Goal: Task Accomplishment & Management: Use online tool/utility

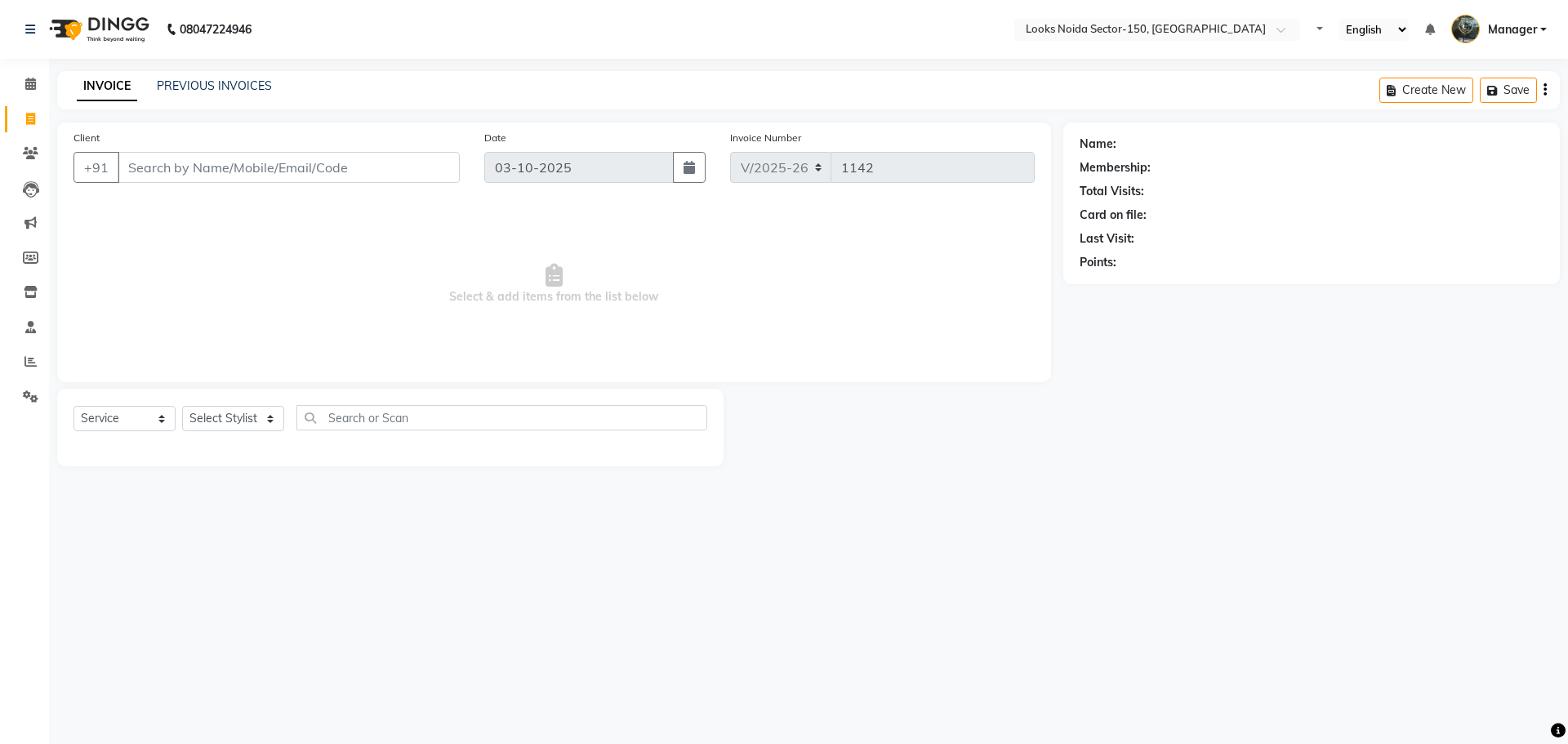
select select "8587"
select select "service"
click at [35, 85] on icon at bounding box center [30, 83] width 11 height 12
